Goal: Information Seeking & Learning: Learn about a topic

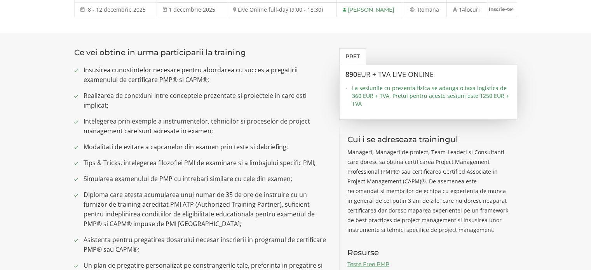
scroll to position [286, 0]
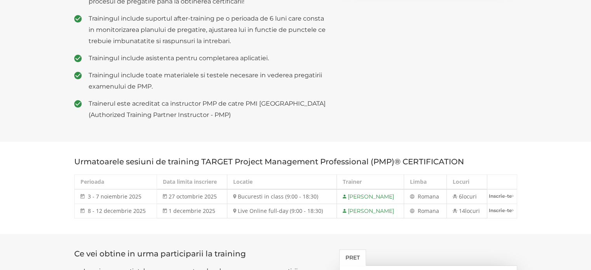
drag, startPoint x: 315, startPoint y: 197, endPoint x: 55, endPoint y: 203, distance: 260.1
click at [54, 203] on section "Urmatoarele sesiuni de training TARGET Project Management Professional (PMP)® C…" at bounding box center [295, 188] width 591 height 92
click at [328, 151] on section "Urmatoarele sesiuni de training TARGET Project Management Professional (PMP)® C…" at bounding box center [295, 188] width 591 height 92
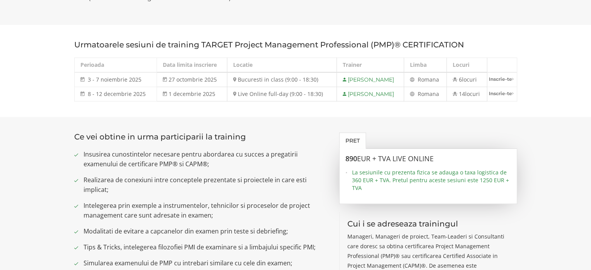
scroll to position [402, 0]
drag, startPoint x: 33, startPoint y: 116, endPoint x: 52, endPoint y: 126, distance: 21.6
click at [33, 116] on section "Urmatoarele sesiuni de training TARGET Project Management Professional (PMP)® C…" at bounding box center [295, 71] width 591 height 92
click at [0, 94] on section "Urmatoarele sesiuni de training TARGET Project Management Professional (PMP)® C…" at bounding box center [295, 71] width 591 height 92
drag, startPoint x: 274, startPoint y: 94, endPoint x: 328, endPoint y: 94, distance: 54.4
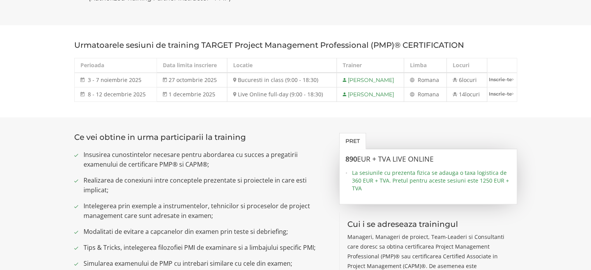
click at [328, 94] on td "Live Online full-day (9:00 - 18:30)" at bounding box center [282, 94] width 110 height 14
click at [324, 93] on td "Live Online full-day (9:00 - 18:30)" at bounding box center [282, 94] width 110 height 14
drag, startPoint x: 322, startPoint y: 94, endPoint x: 38, endPoint y: 66, distance: 285.5
click at [45, 72] on section "Urmatoarele sesiuni de training TARGET Project Management Professional (PMP)® C…" at bounding box center [295, 71] width 591 height 92
click at [26, 59] on section "Urmatoarele sesiuni de training TARGET Project Management Professional (PMP)® C…" at bounding box center [295, 71] width 591 height 92
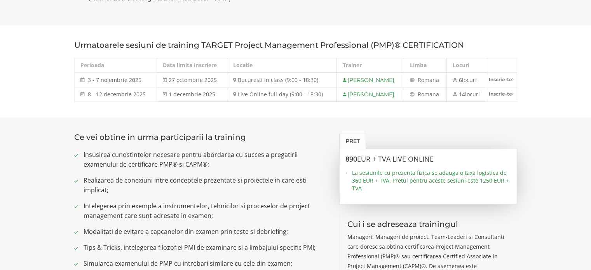
click at [549, 82] on section "Urmatoarele sesiuni de training TARGET Project Management Professional (PMP)® C…" at bounding box center [295, 71] width 591 height 92
click at [25, 84] on section "Urmatoarele sesiuni de training TARGET Project Management Professional (PMP)® C…" at bounding box center [295, 71] width 591 height 92
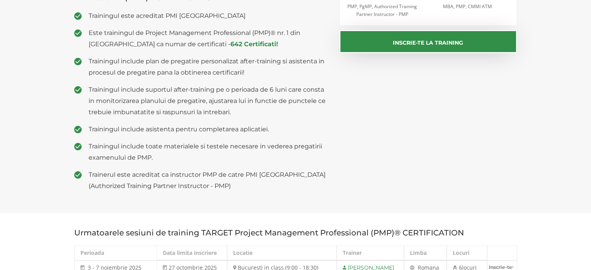
scroll to position [233, 0]
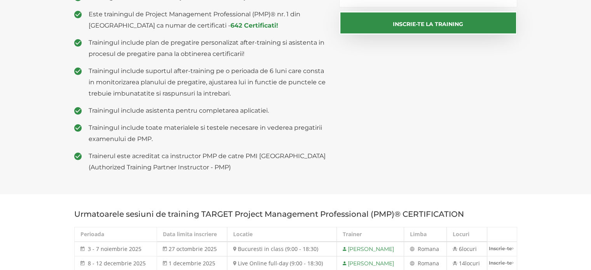
click at [230, 140] on span "Trainingul include toate materialele si testele necesare in vederea pregatirii …" at bounding box center [208, 133] width 239 height 23
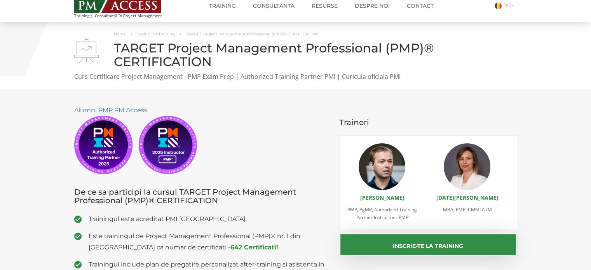
scroll to position [0, 0]
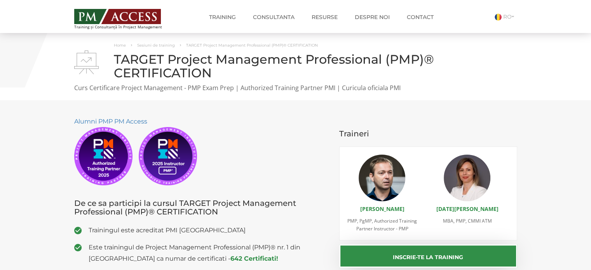
click at [524, 91] on div "Home Sesiuni de training TARGET Project Management Professional (PMP)® CERTIFIC…" at bounding box center [295, 66] width 591 height 67
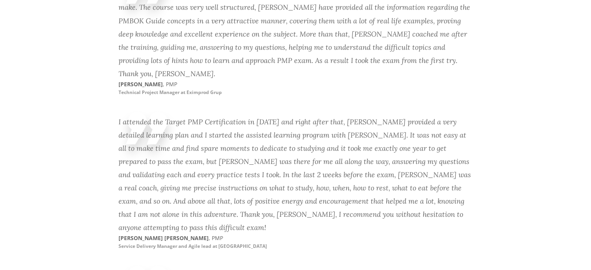
scroll to position [1477, 0]
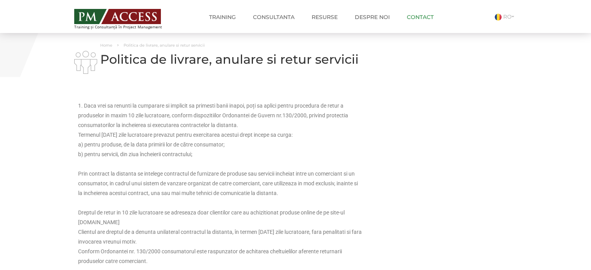
click at [423, 15] on link "Contact" at bounding box center [420, 17] width 38 height 16
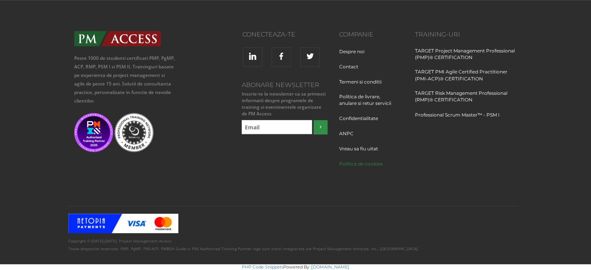
scroll to position [446, 0]
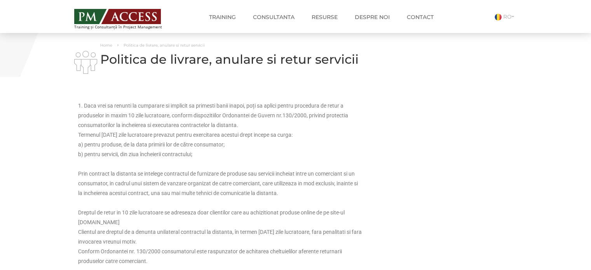
click at [190, 107] on p "1. Daca vrei sa renunti la cumparare si implicit sa primesti banii inapoi, poți…" at bounding box center [220, 130] width 284 height 58
click at [131, 16] on img at bounding box center [117, 16] width 87 height 15
